Goal: Task Accomplishment & Management: Use online tool/utility

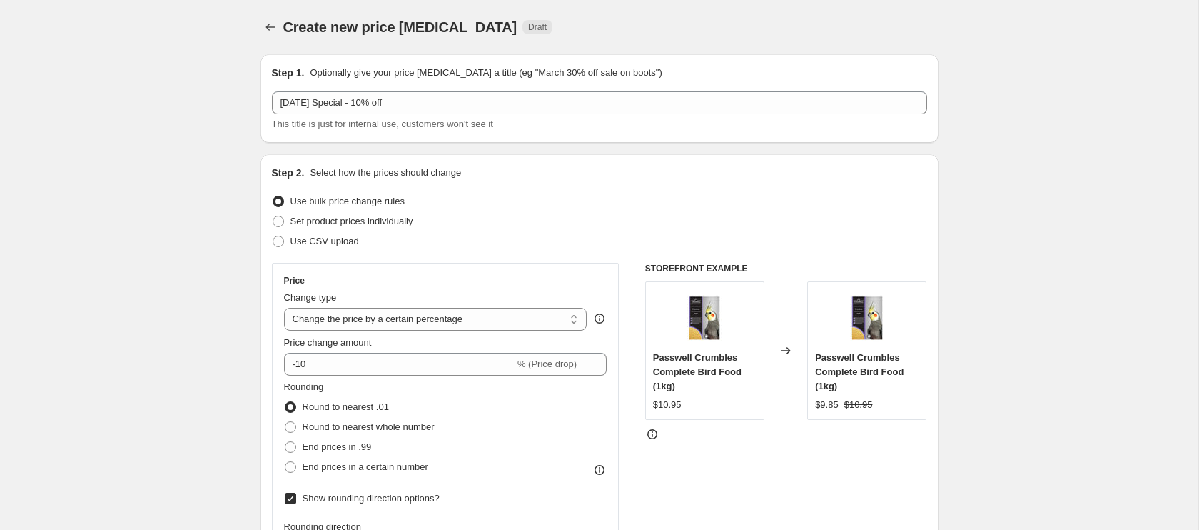
select select "percentage"
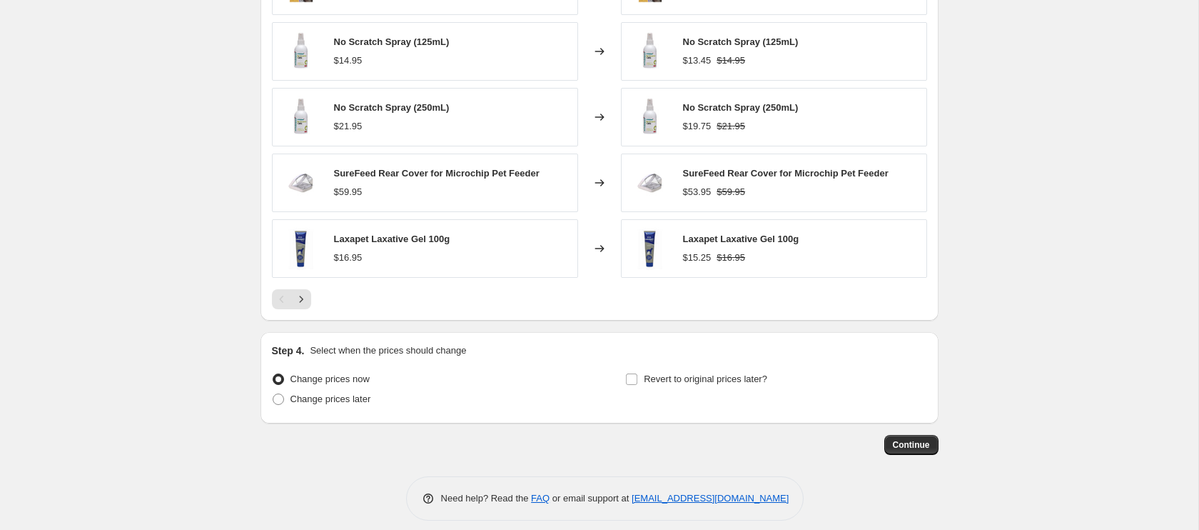
scroll to position [1030, 0]
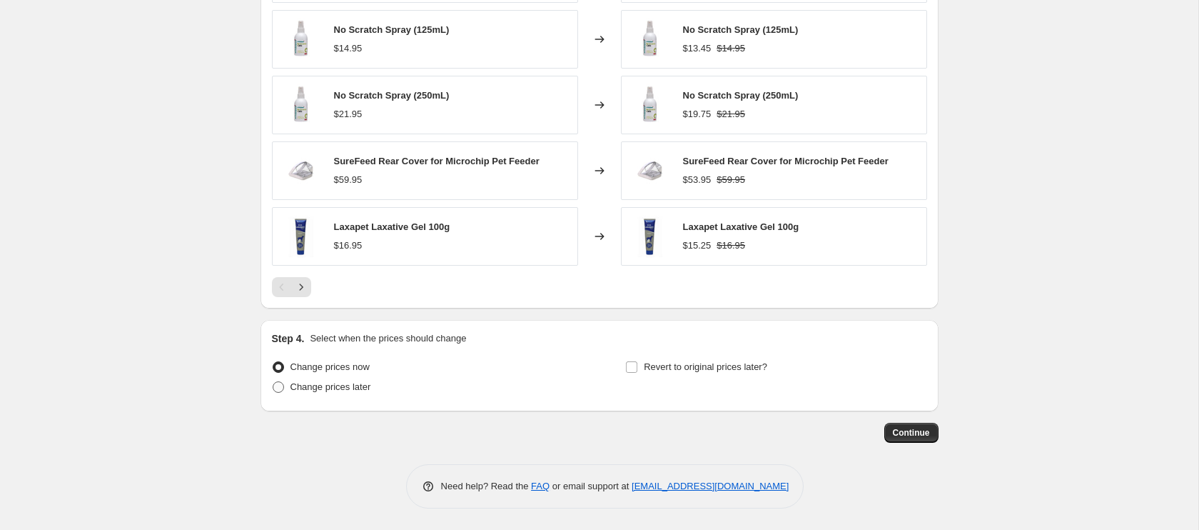
click at [278, 386] on span at bounding box center [278, 386] width 11 height 11
click at [273, 382] on input "Change prices later" at bounding box center [273, 381] width 1 height 1
radio input "true"
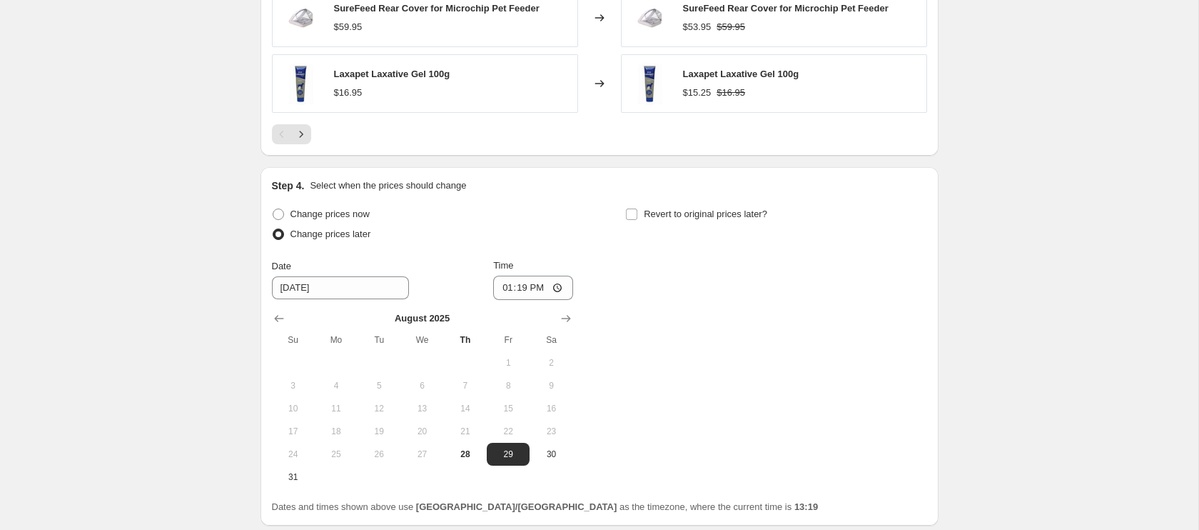
scroll to position [1184, 0]
click at [570, 317] on icon "Show next month, September 2025" at bounding box center [565, 316] width 9 height 7
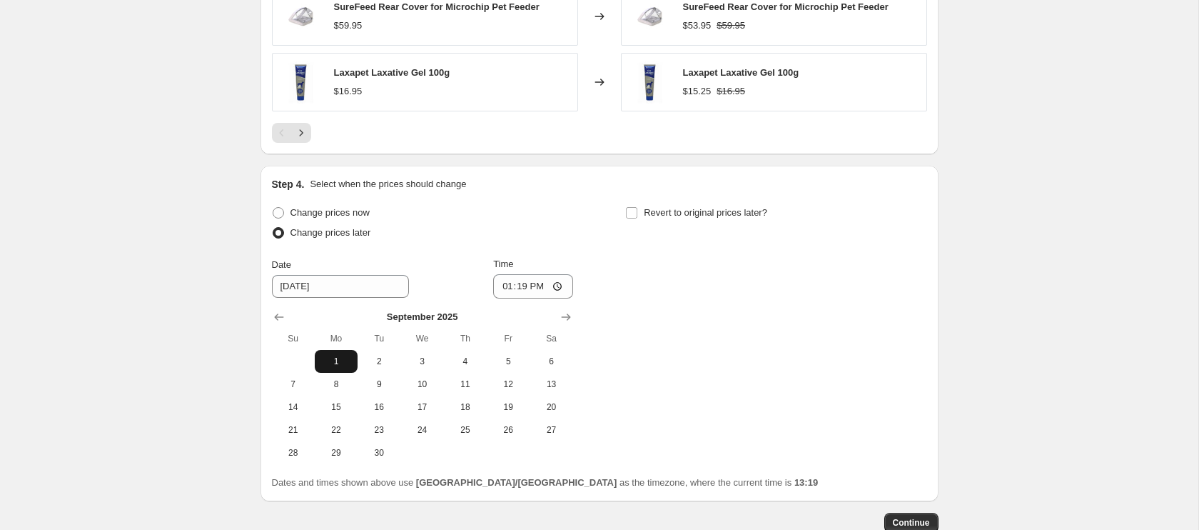
click at [340, 356] on span "1" at bounding box center [336, 361] width 31 height 11
type input "[DATE]"
click at [505, 286] on input "13:19" at bounding box center [533, 286] width 80 height 24
click at [521, 289] on input "00:00" at bounding box center [533, 286] width 80 height 24
type input "00:01"
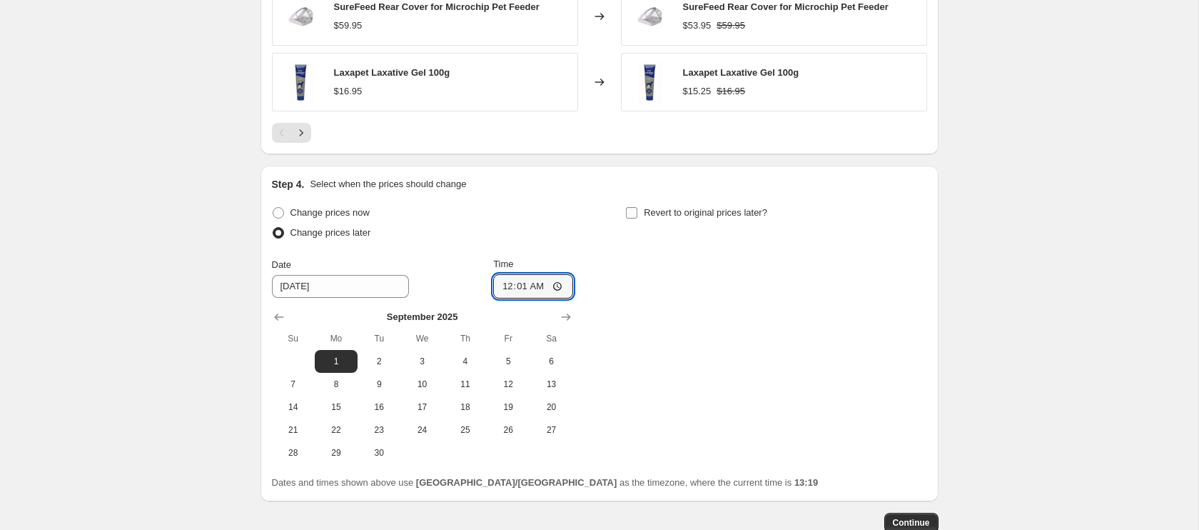
click at [636, 214] on input "Revert to original prices later?" at bounding box center [631, 212] width 11 height 11
checkbox input "true"
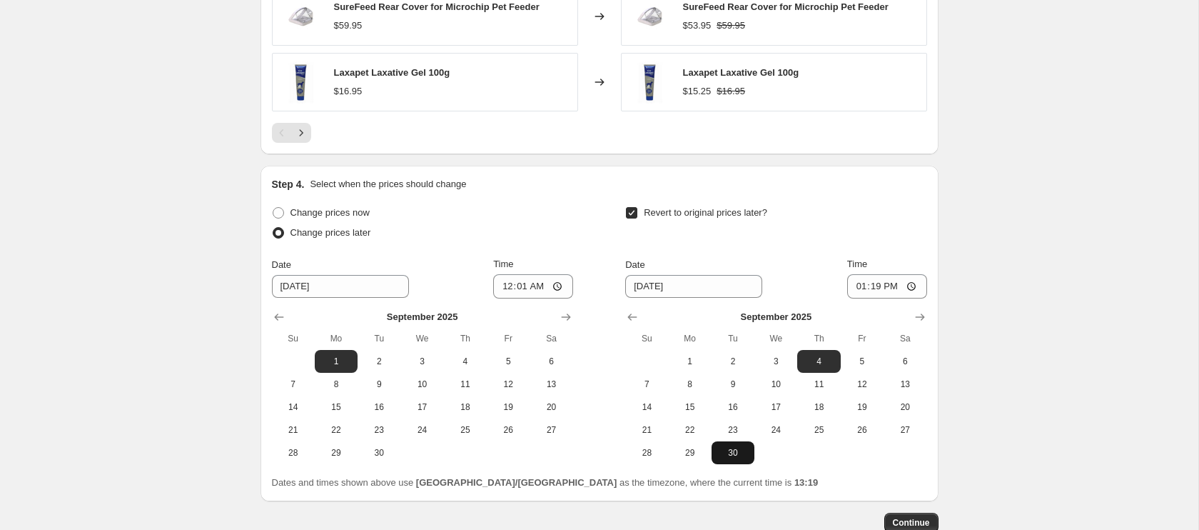
click at [742, 455] on span "30" at bounding box center [733, 452] width 31 height 11
type input "[DATE]"
click at [860, 291] on input "13:19" at bounding box center [887, 286] width 80 height 24
type input "23:59"
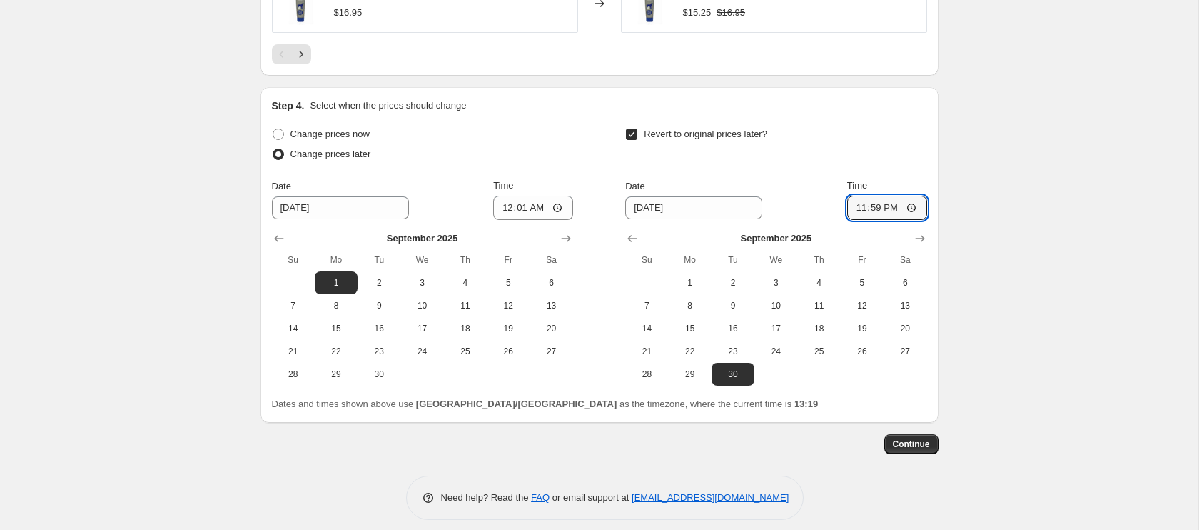
scroll to position [1274, 0]
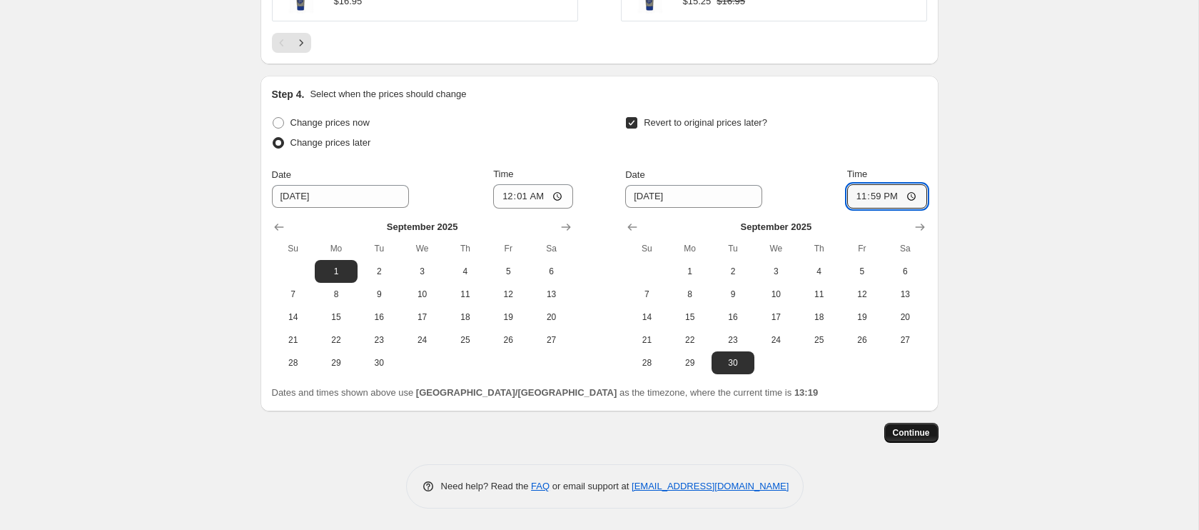
click at [917, 433] on span "Continue" at bounding box center [911, 432] width 37 height 11
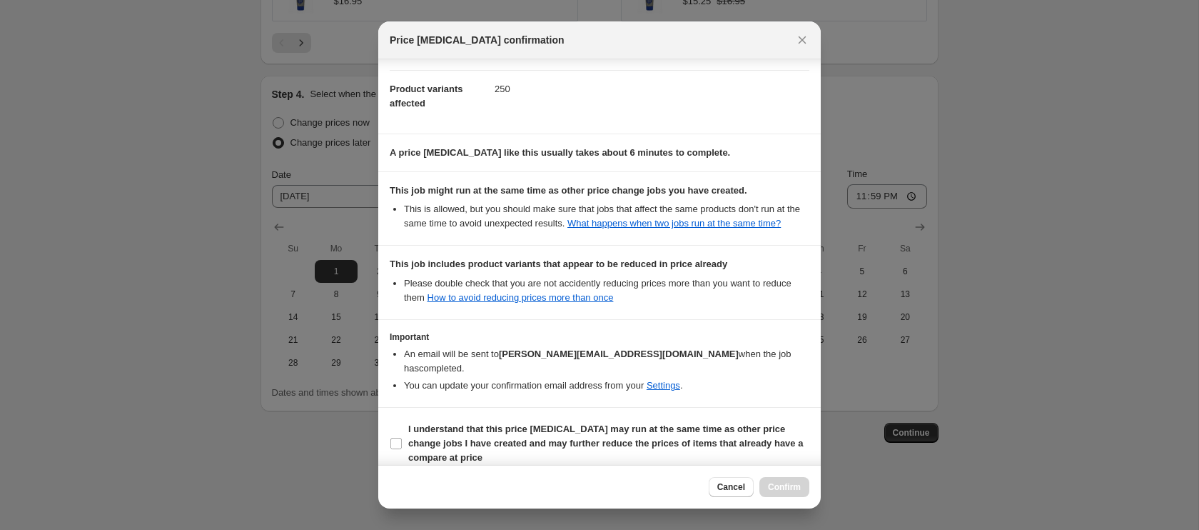
scroll to position [171, 0]
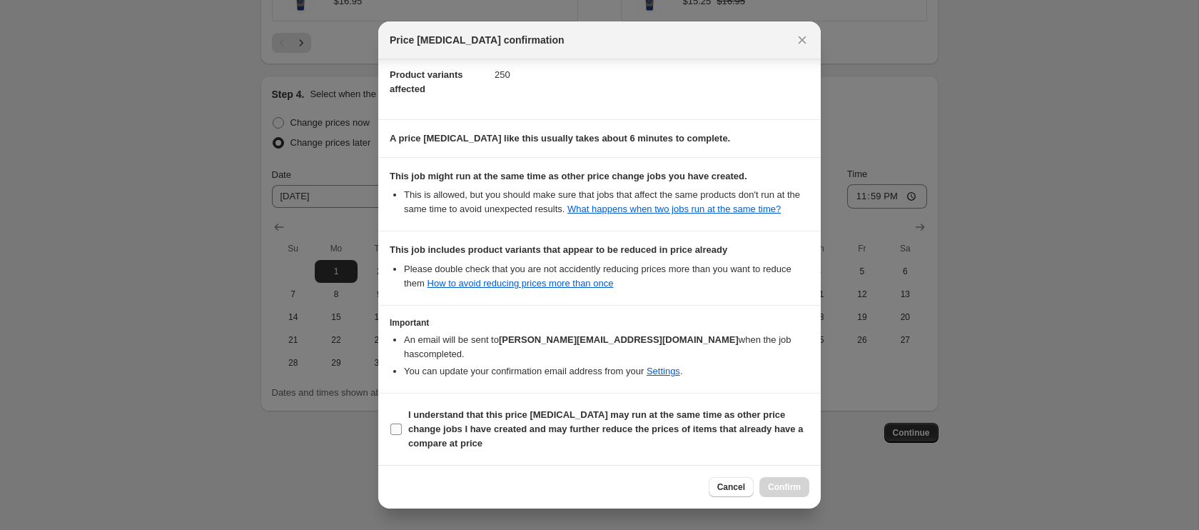
click at [394, 426] on input "I understand that this price [MEDICAL_DATA] may run at the same time as other p…" at bounding box center [396, 428] width 11 height 11
checkbox input "true"
click at [780, 491] on span "Confirm" at bounding box center [784, 486] width 33 height 11
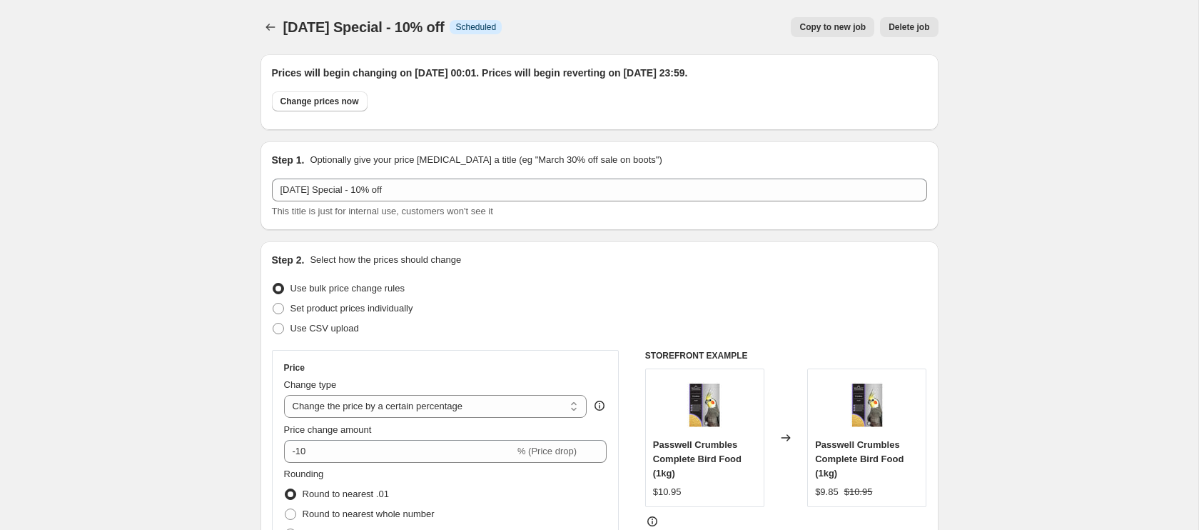
click at [306, 27] on span "[DATE] Special - 10% off" at bounding box center [363, 27] width 161 height 16
click at [279, 29] on button "Price change jobs" at bounding box center [271, 27] width 20 height 20
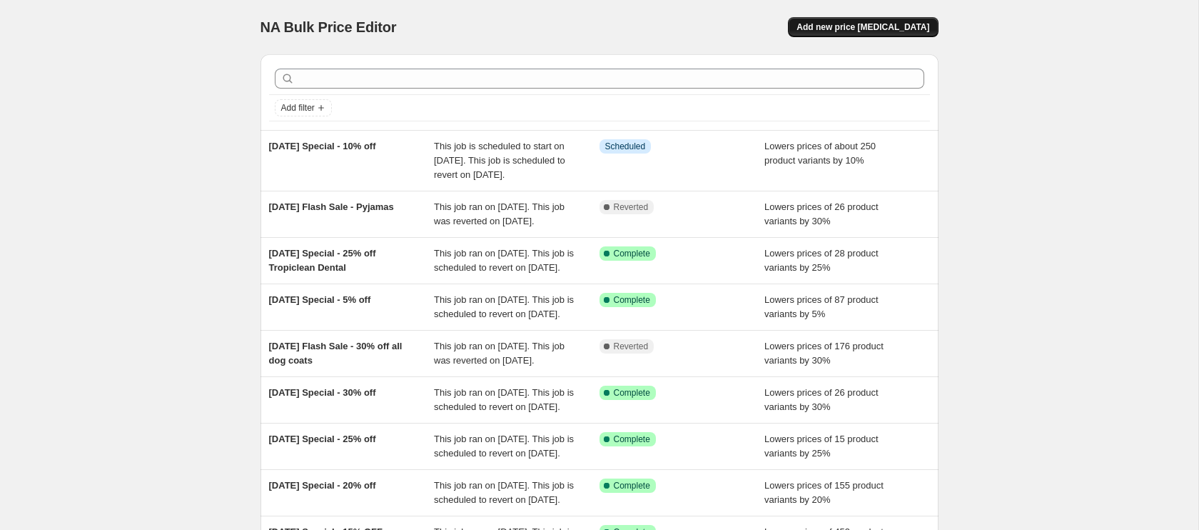
click at [903, 31] on span "Add new price [MEDICAL_DATA]" at bounding box center [863, 26] width 133 height 11
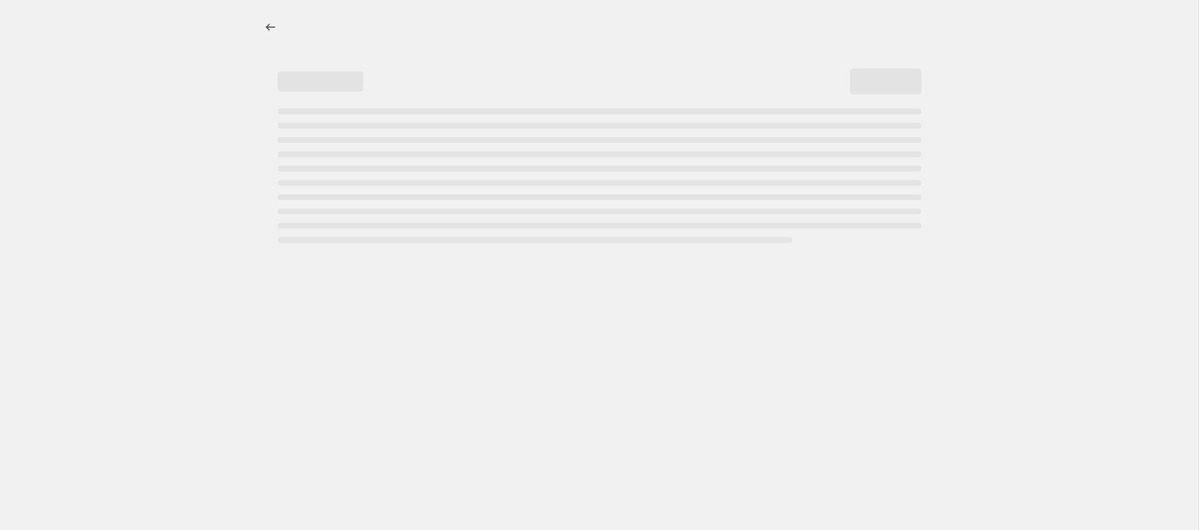
select select "percentage"
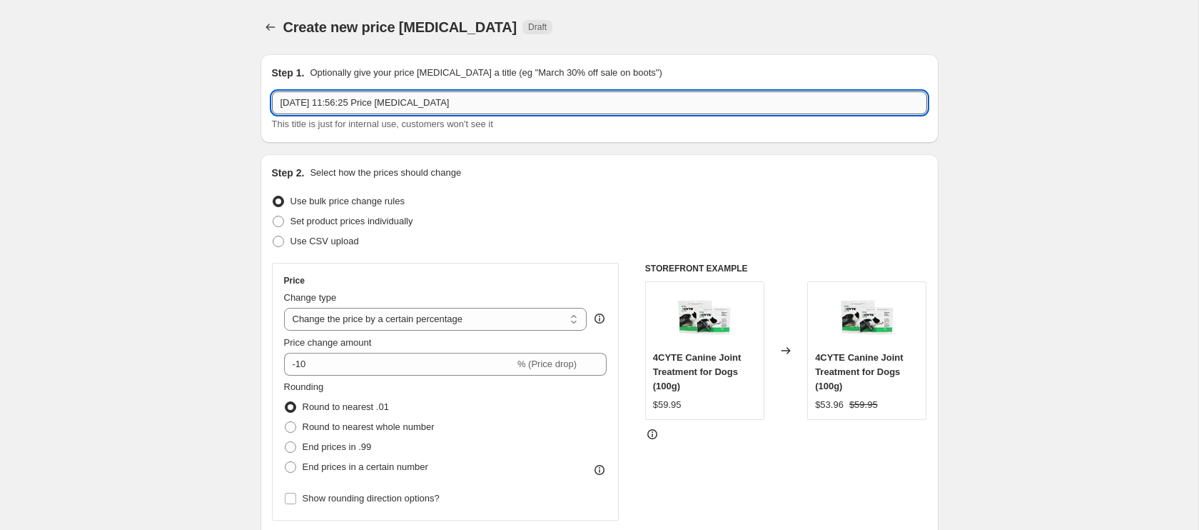
click at [356, 104] on input "[DATE] 11:56:25 Price [MEDICAL_DATA]" at bounding box center [599, 102] width 655 height 23
type input "[DATE] Special - 15% off"
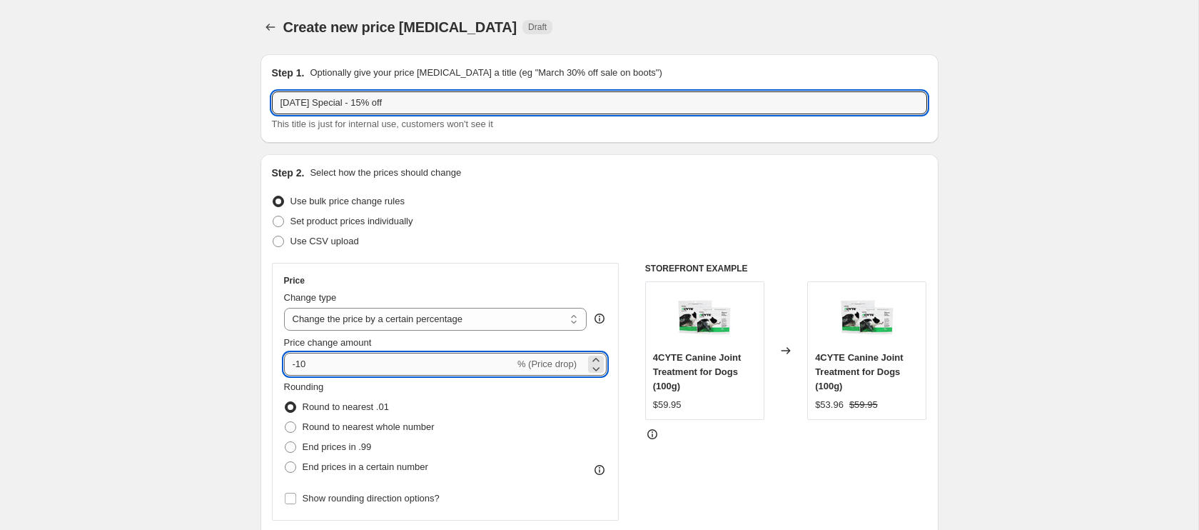
click at [311, 363] on input "-10" at bounding box center [399, 364] width 231 height 23
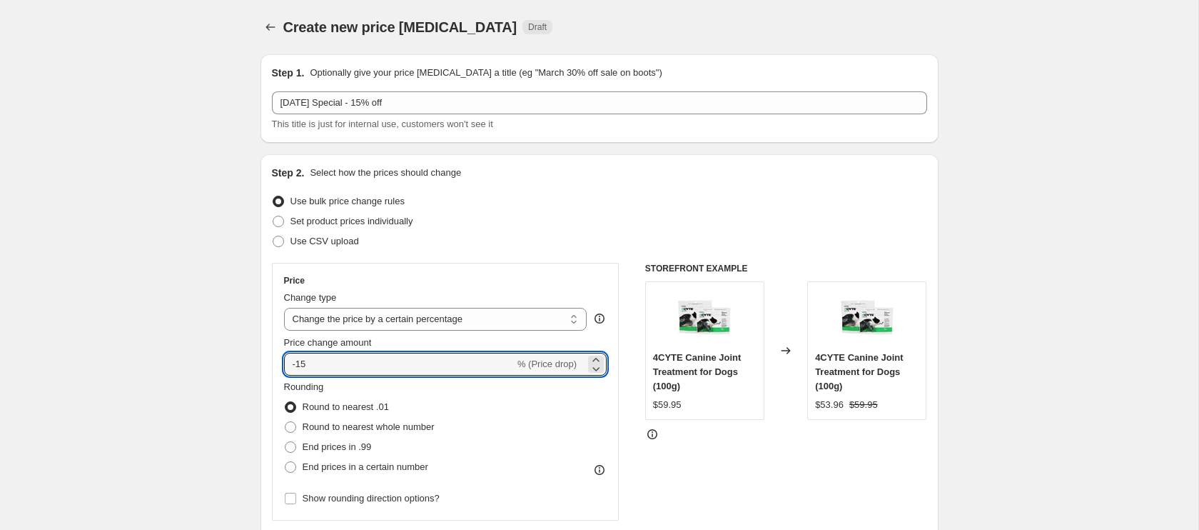
type input "-15"
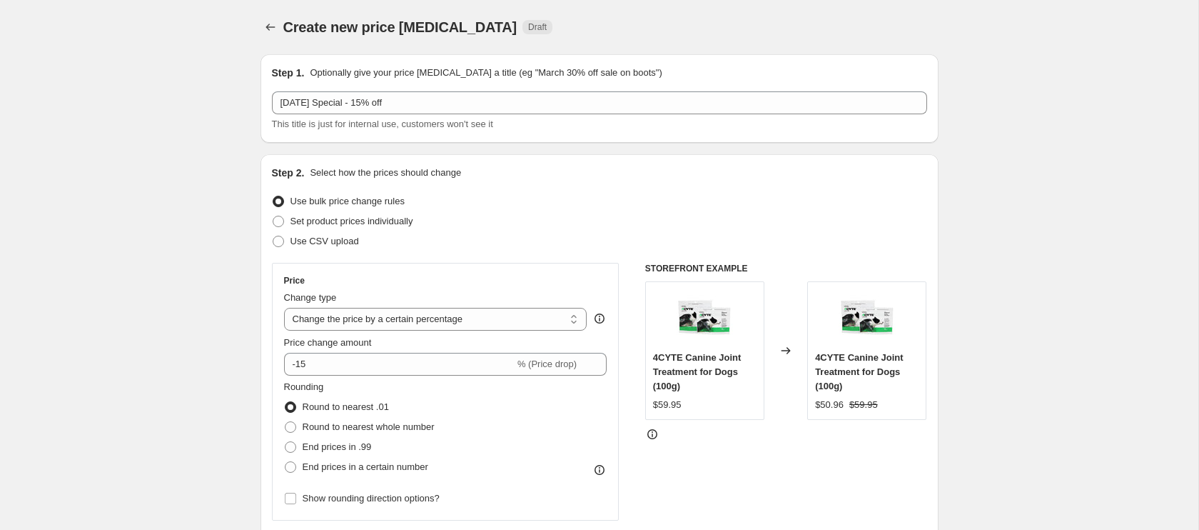
click at [507, 408] on div "Rounding Round to nearest .01 Round to nearest whole number End prices in .99 E…" at bounding box center [445, 428] width 323 height 97
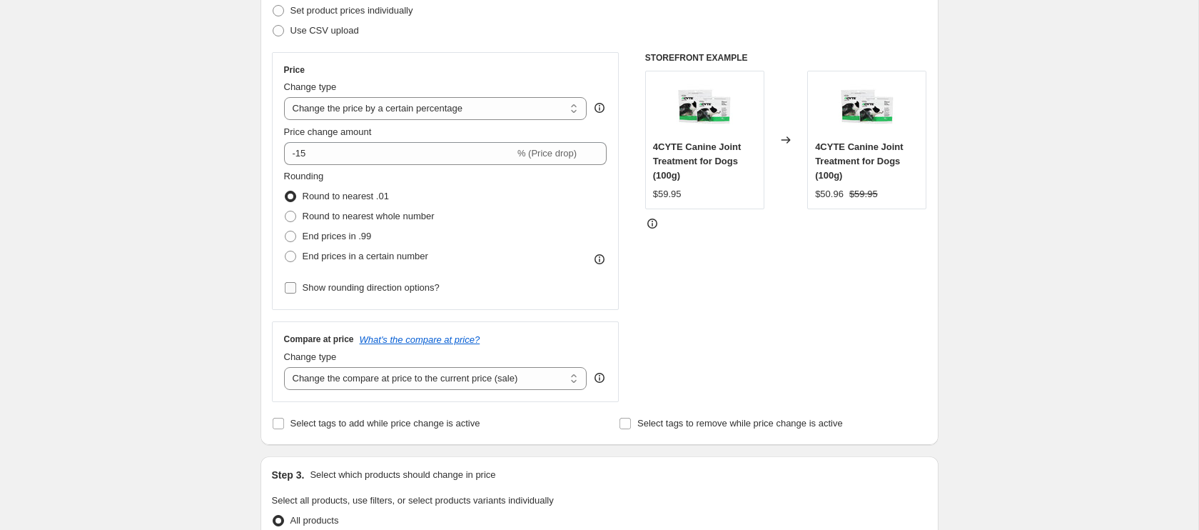
scroll to position [213, 0]
click at [291, 289] on input "Show rounding direction options?" at bounding box center [290, 284] width 11 height 11
checkbox input "true"
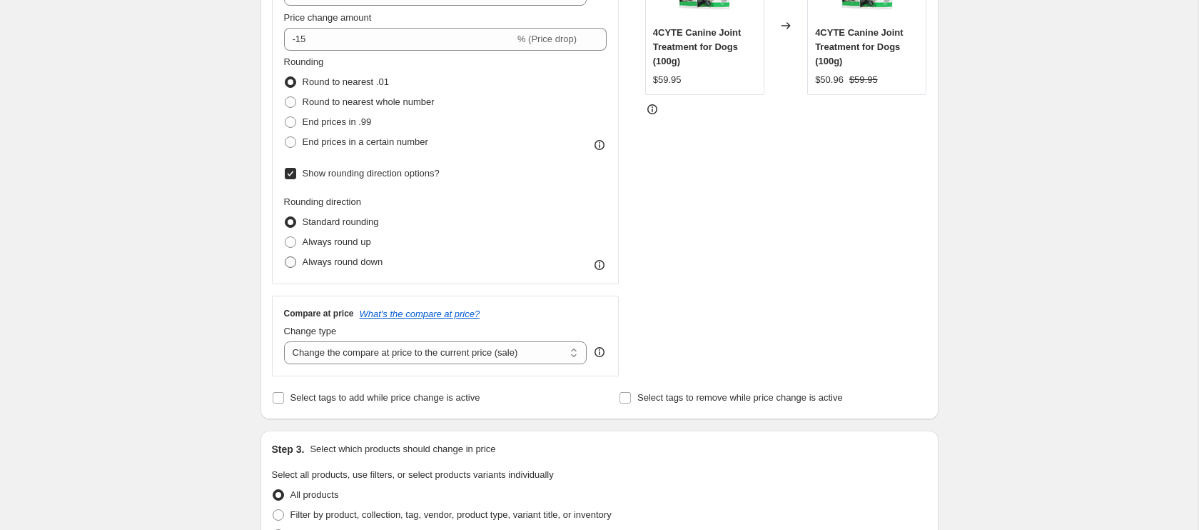
click at [291, 266] on span at bounding box center [290, 261] width 11 height 11
click at [286, 257] on input "Always round down" at bounding box center [285, 256] width 1 height 1
radio input "true"
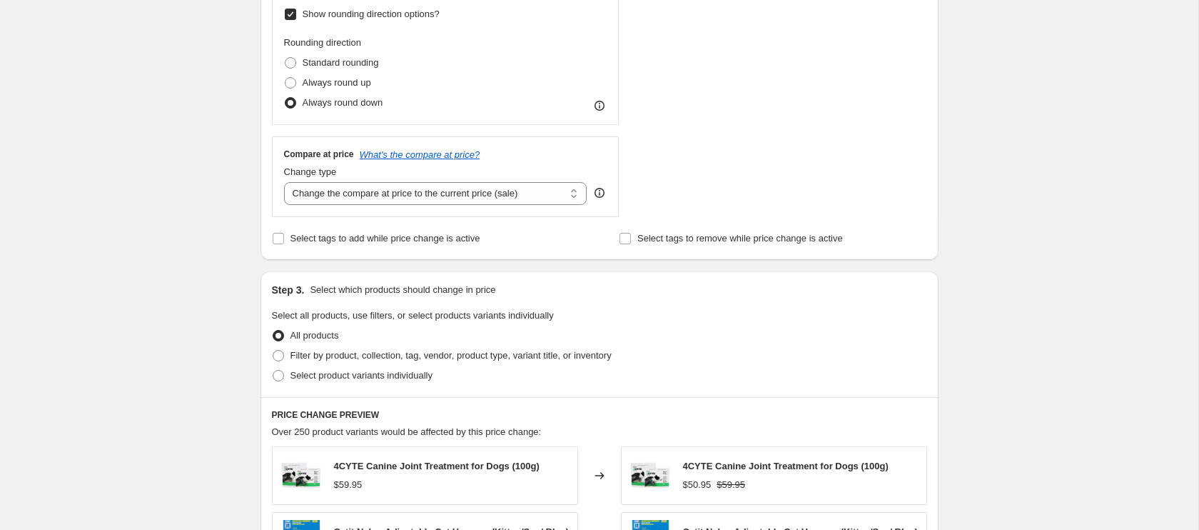
scroll to position [486, 0]
click at [277, 371] on span at bounding box center [278, 373] width 11 height 11
click at [273, 369] on input "Select product variants individually" at bounding box center [273, 368] width 1 height 1
radio input "true"
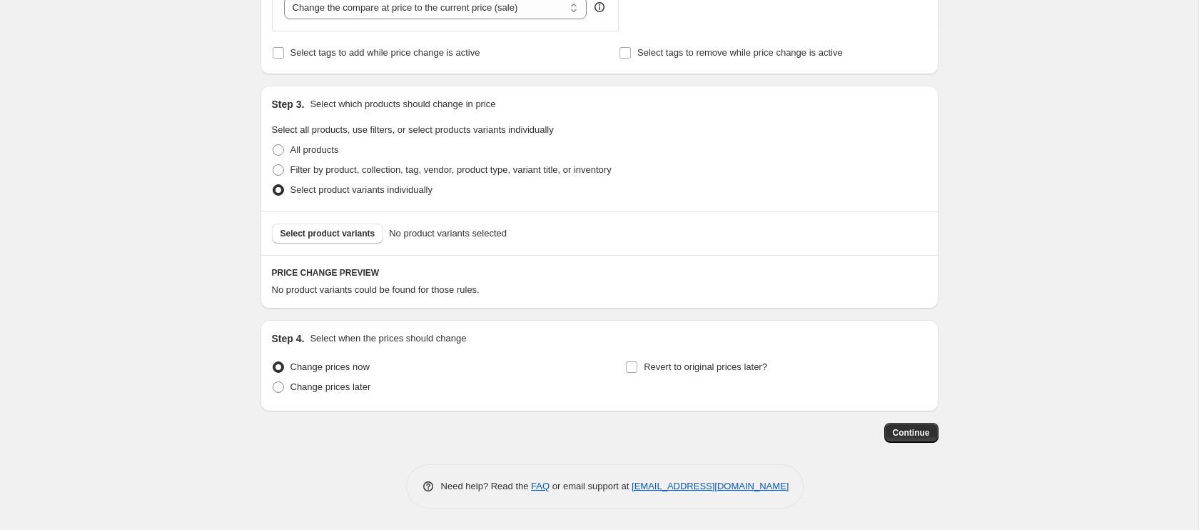
scroll to position [670, 0]
click at [327, 236] on span "Select product variants" at bounding box center [328, 233] width 95 height 11
